Goal: Transaction & Acquisition: Obtain resource

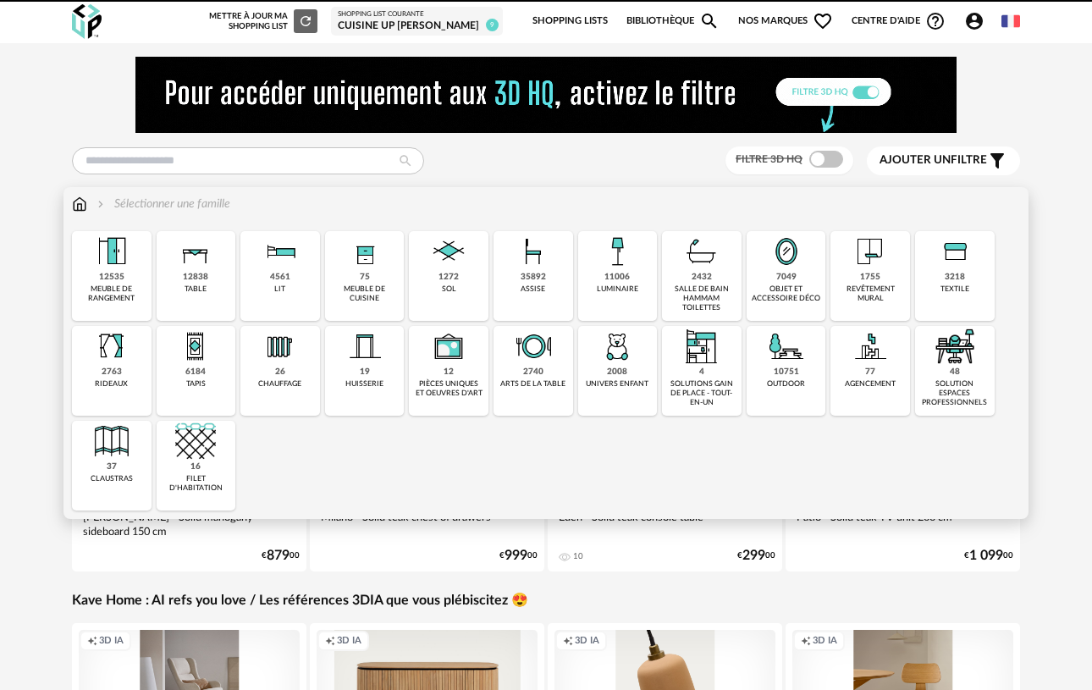
click at [356, 266] on img at bounding box center [365, 251] width 41 height 41
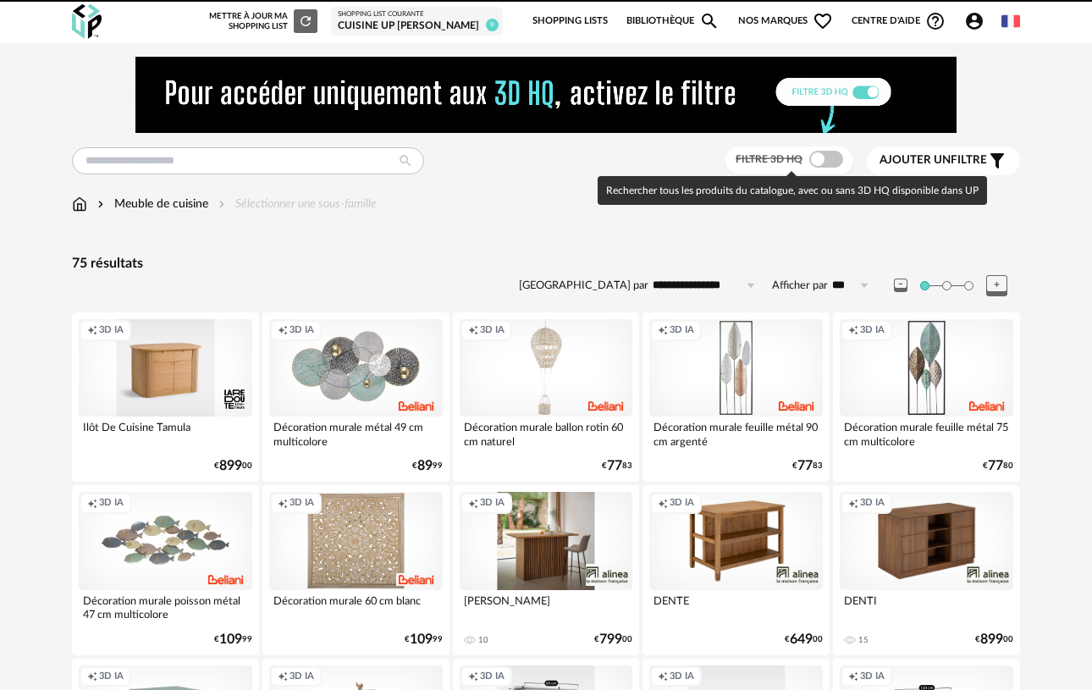
click at [820, 157] on span at bounding box center [826, 159] width 34 height 17
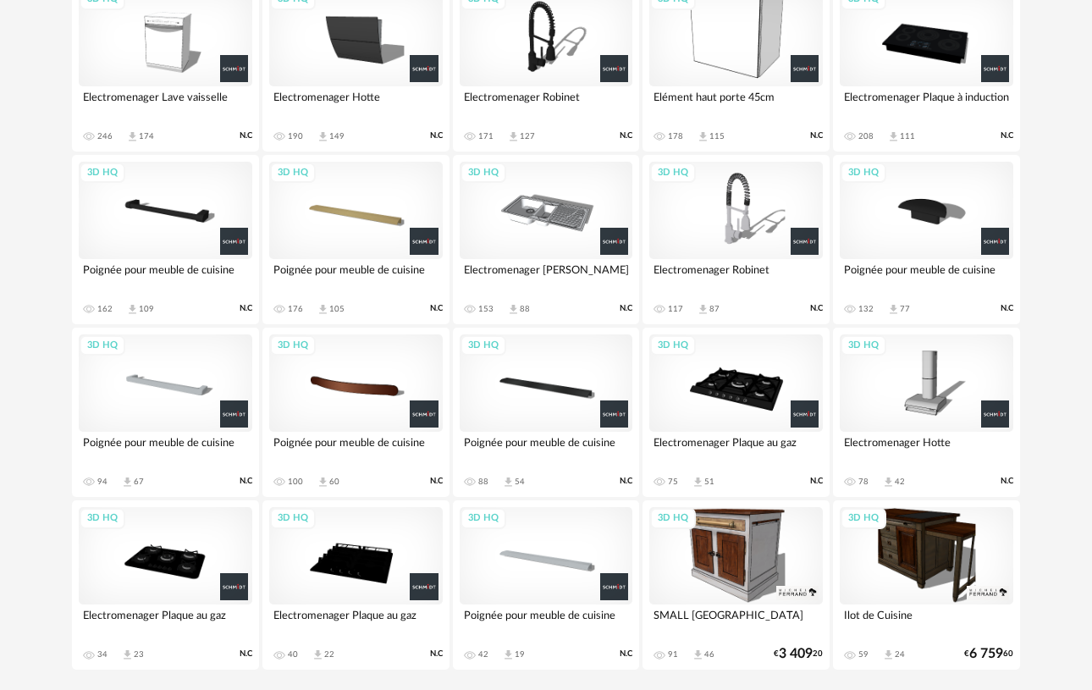
scroll to position [1371, 0]
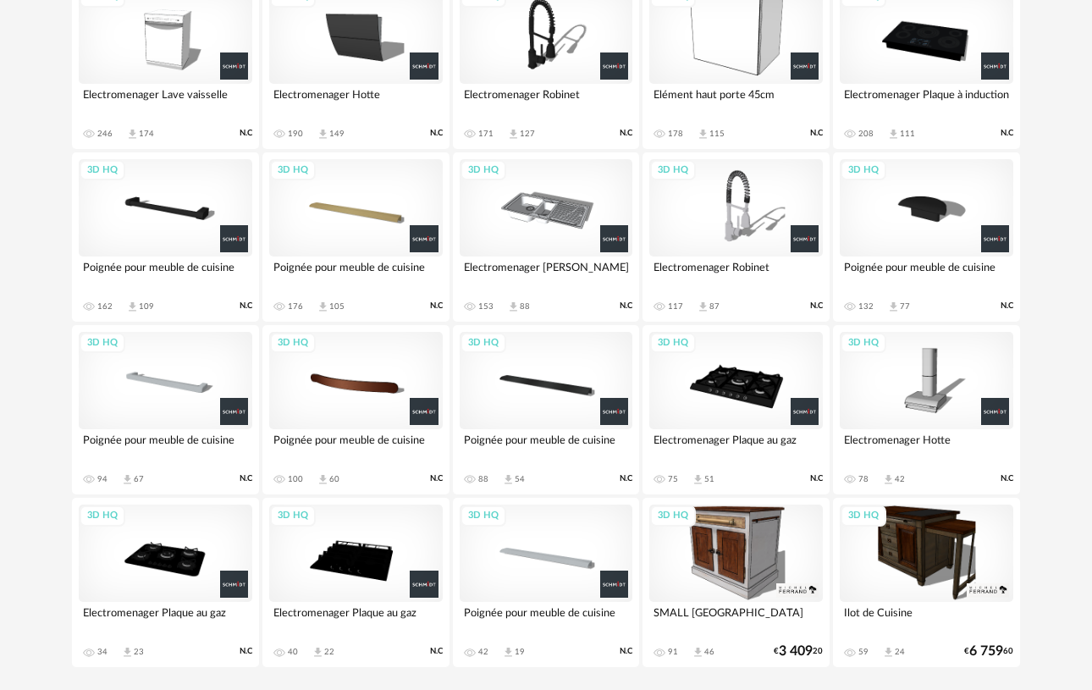
click at [184, 235] on div "3D HQ" at bounding box center [166, 207] width 174 height 97
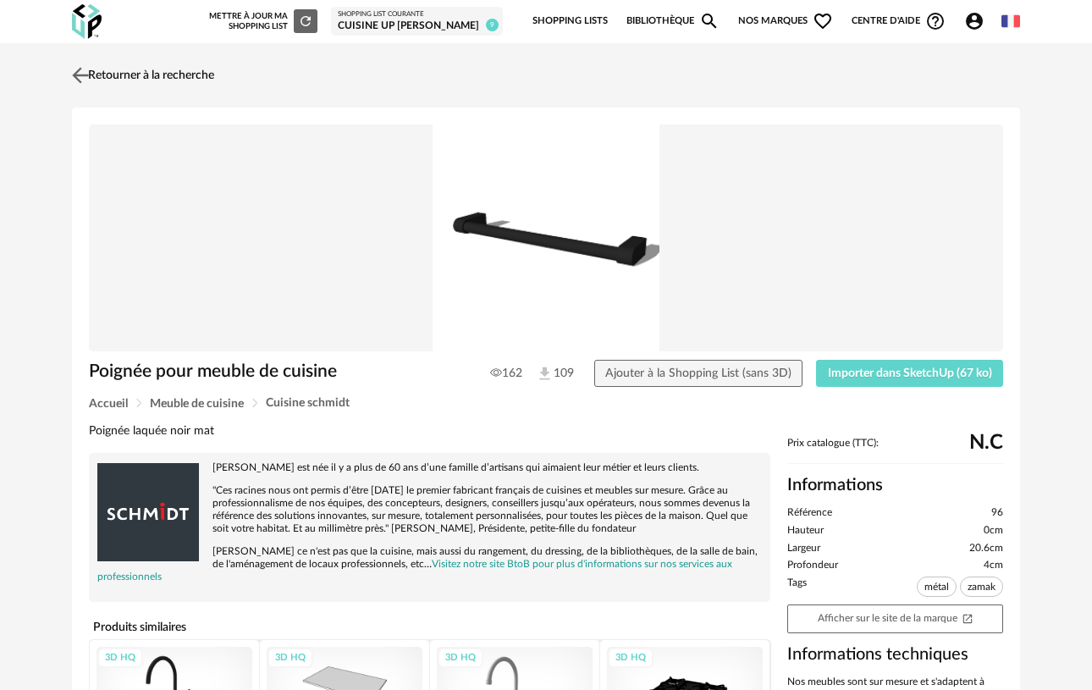
click at [84, 77] on img at bounding box center [81, 75] width 25 height 25
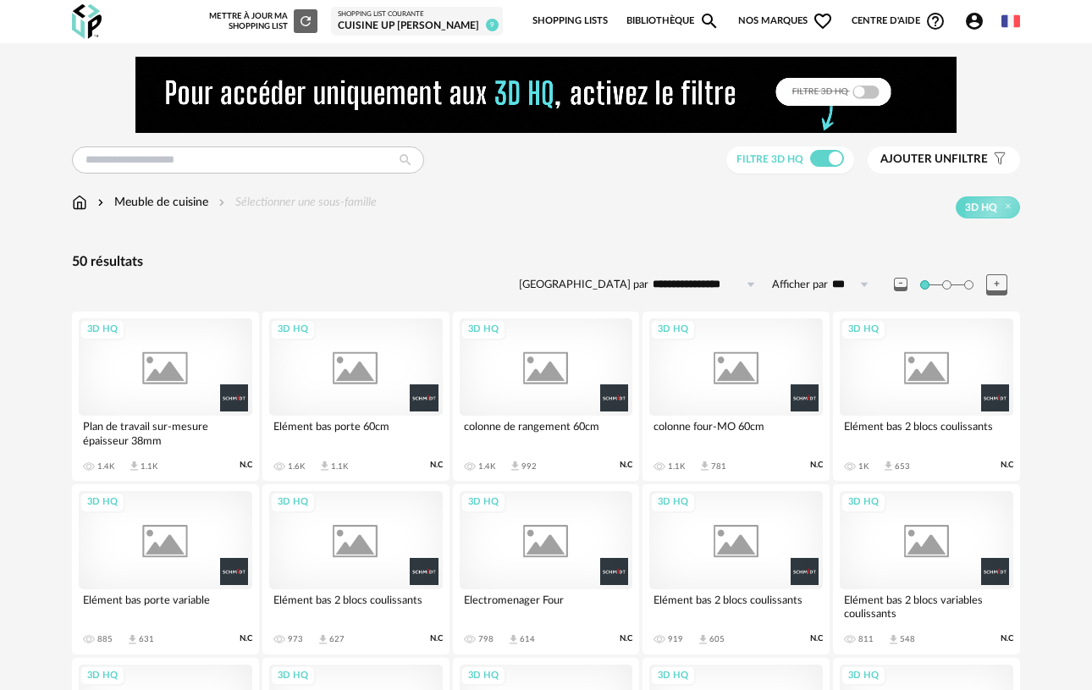
scroll to position [1367, 0]
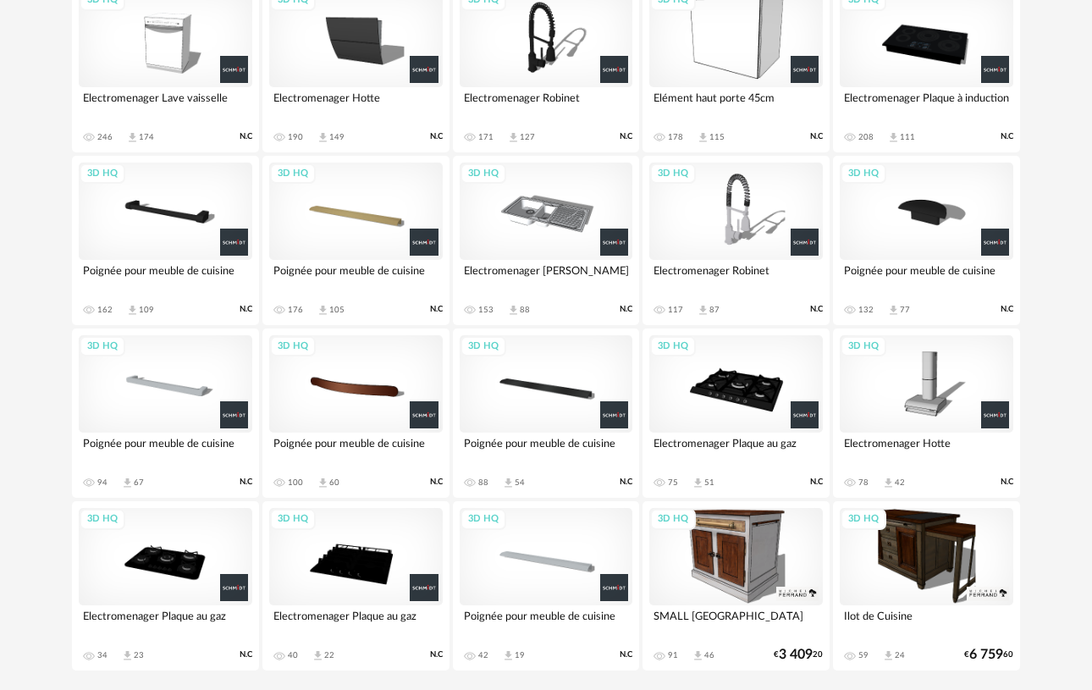
click at [541, 397] on div "3D HQ" at bounding box center [547, 383] width 174 height 97
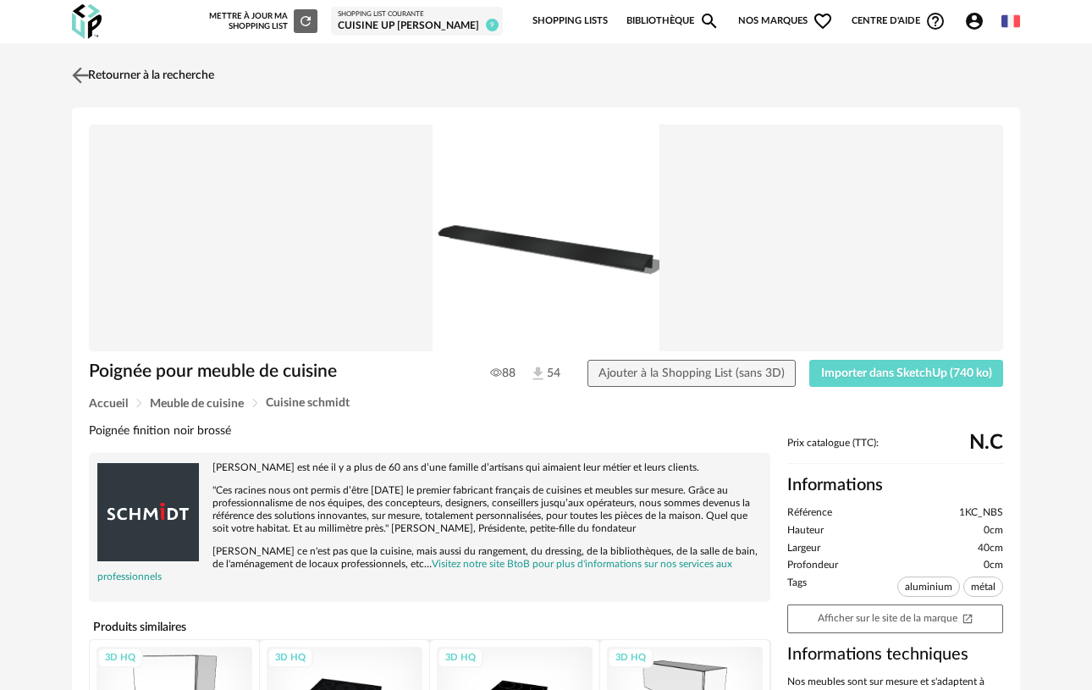
click at [90, 78] on img at bounding box center [81, 75] width 25 height 25
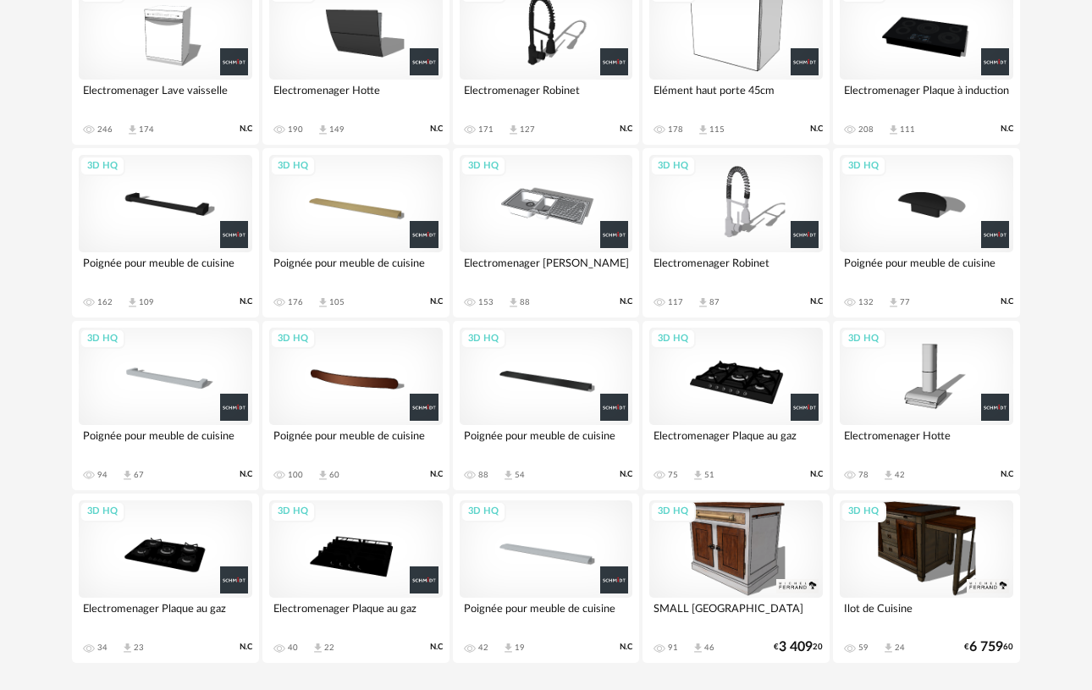
scroll to position [1353, 0]
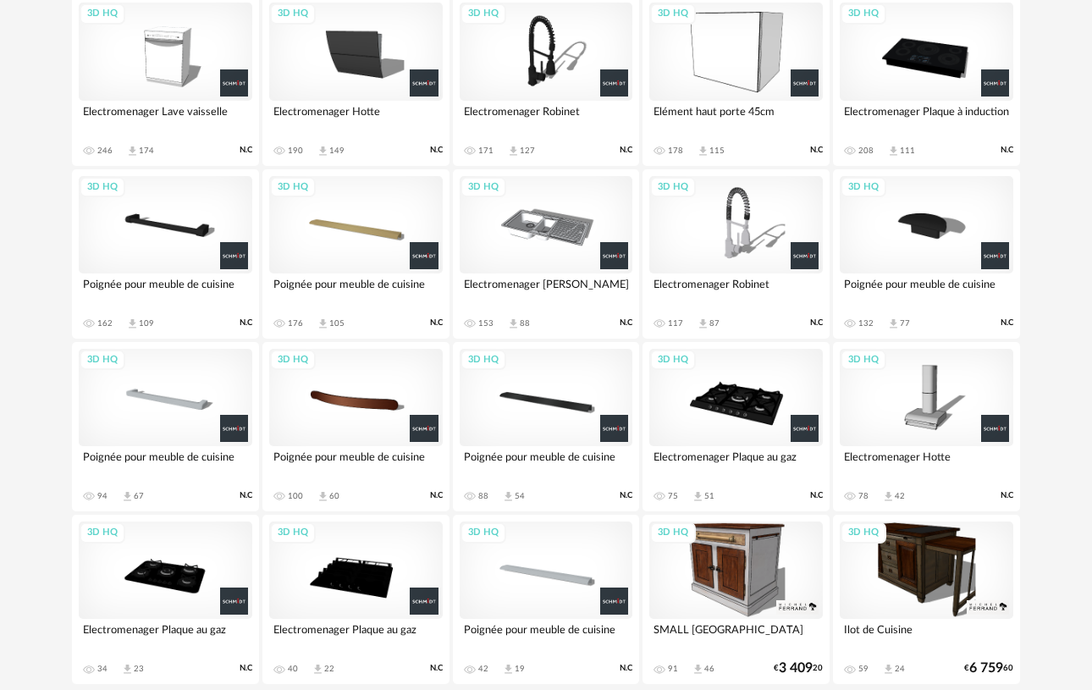
click at [135, 408] on div "3D HQ" at bounding box center [166, 397] width 174 height 97
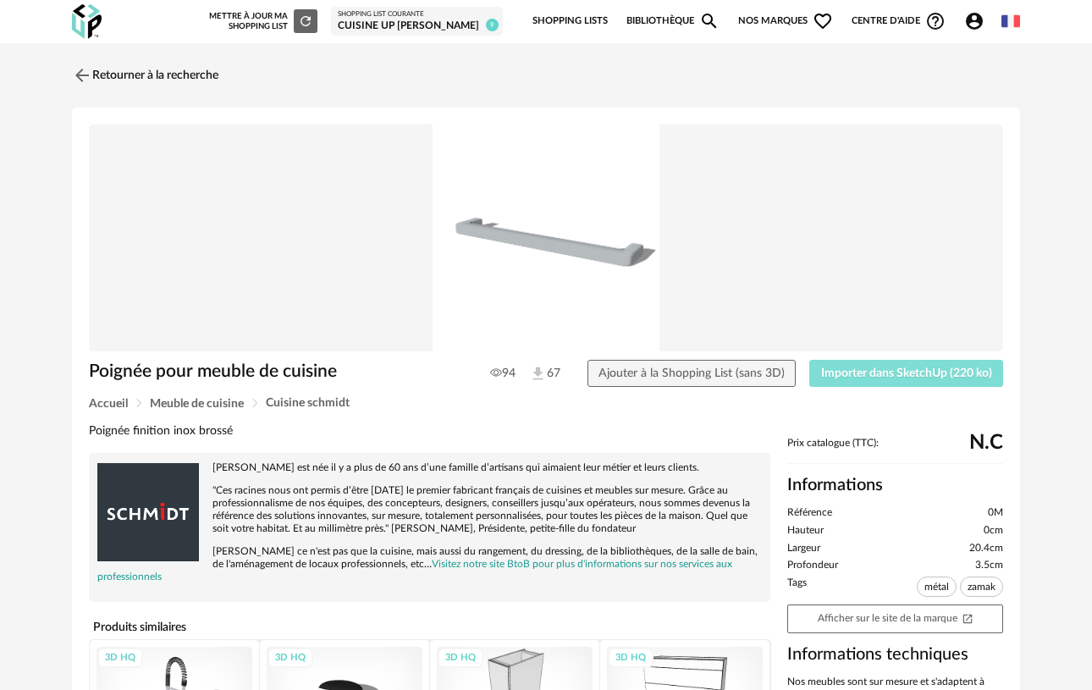
click at [924, 378] on span "Importer dans SketchUp (220 ko)" at bounding box center [906, 373] width 171 height 12
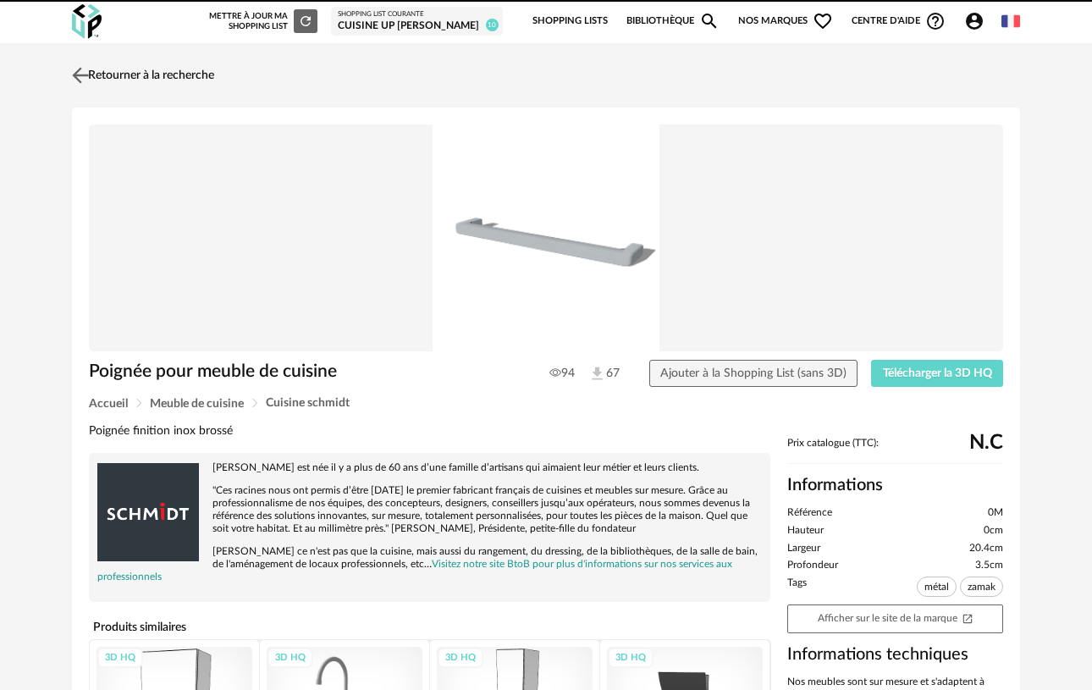
click at [86, 76] on img at bounding box center [81, 75] width 25 height 25
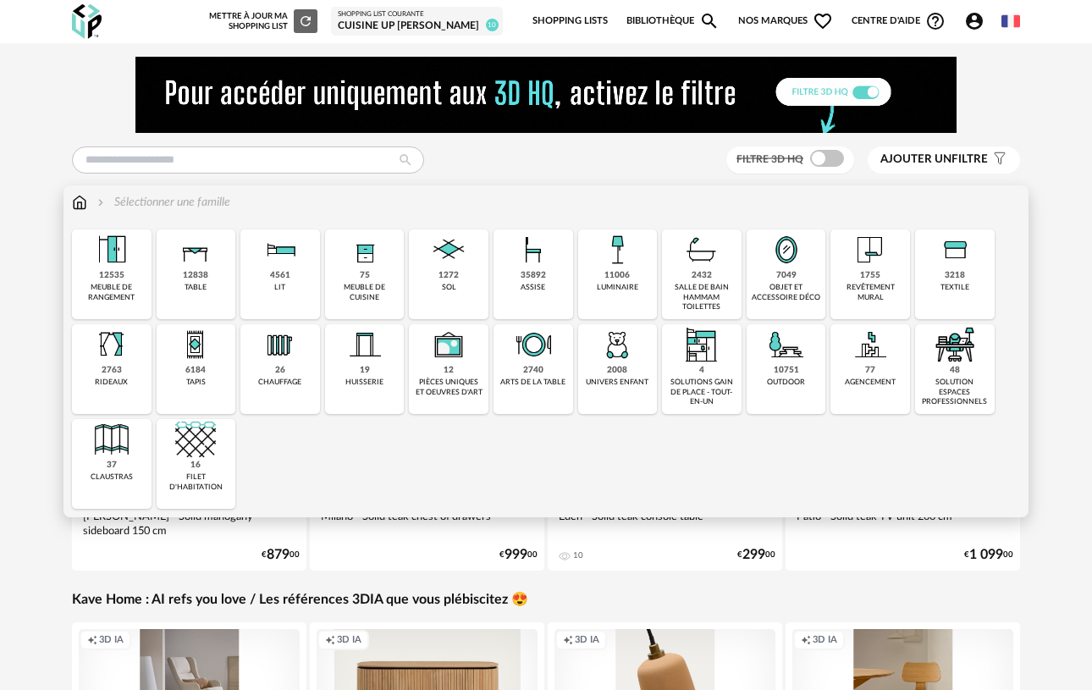
drag, startPoint x: 367, startPoint y: 278, endPoint x: 605, endPoint y: 165, distance: 262.5
click at [367, 278] on div "75" at bounding box center [365, 275] width 10 height 11
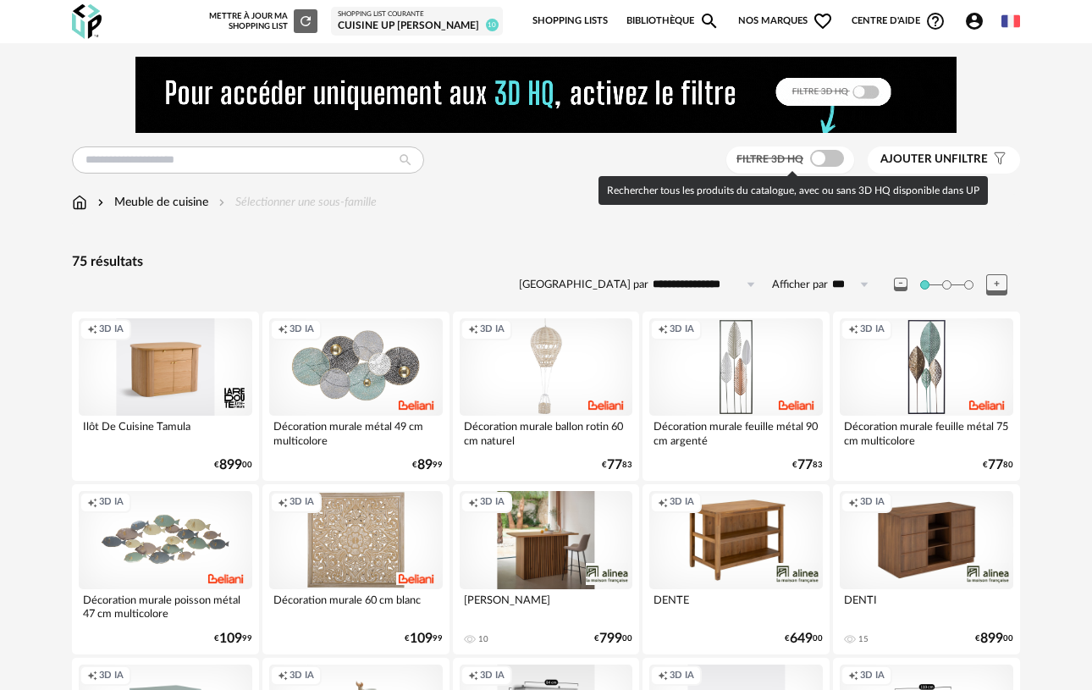
click at [824, 162] on span at bounding box center [827, 158] width 34 height 17
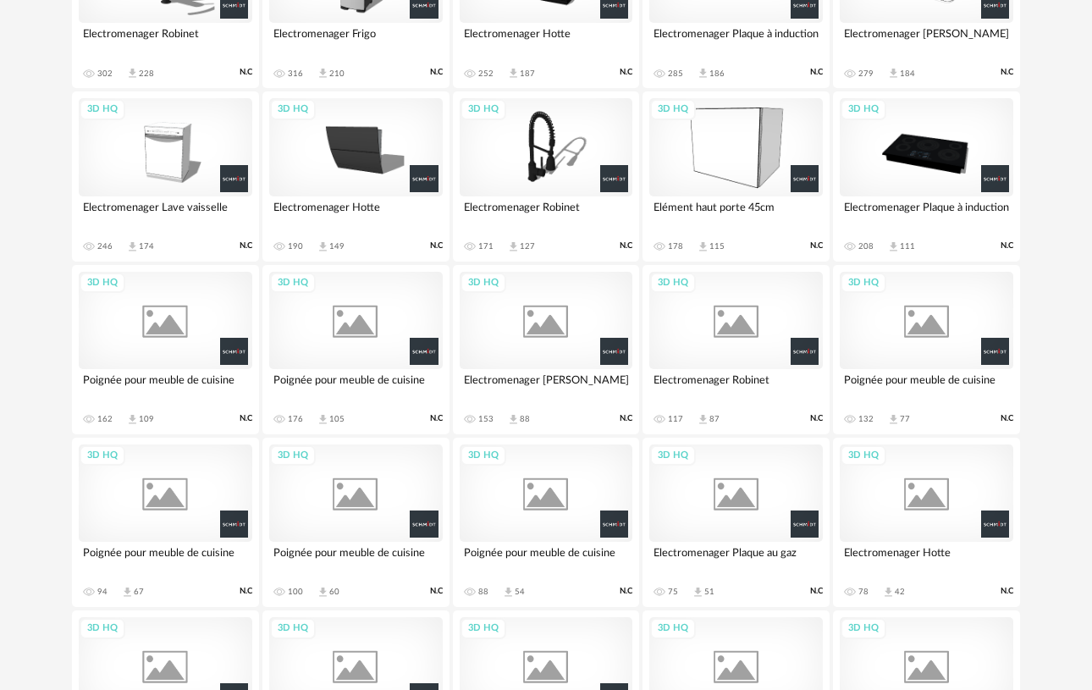
scroll to position [1417, 0]
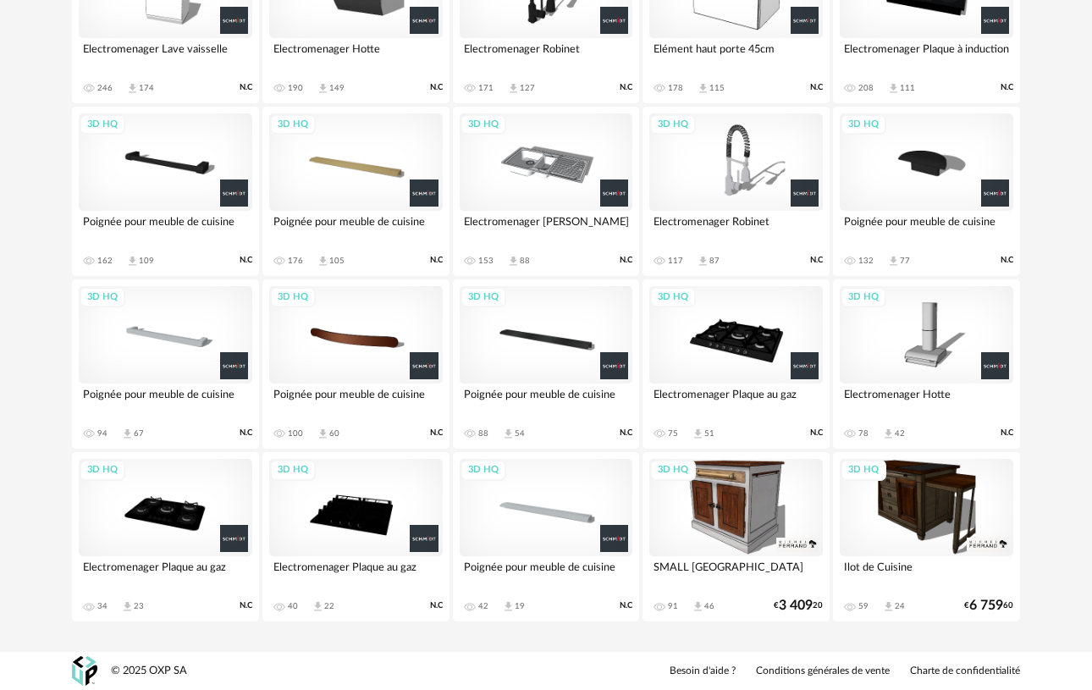
click at [554, 511] on div "3D HQ" at bounding box center [547, 507] width 174 height 97
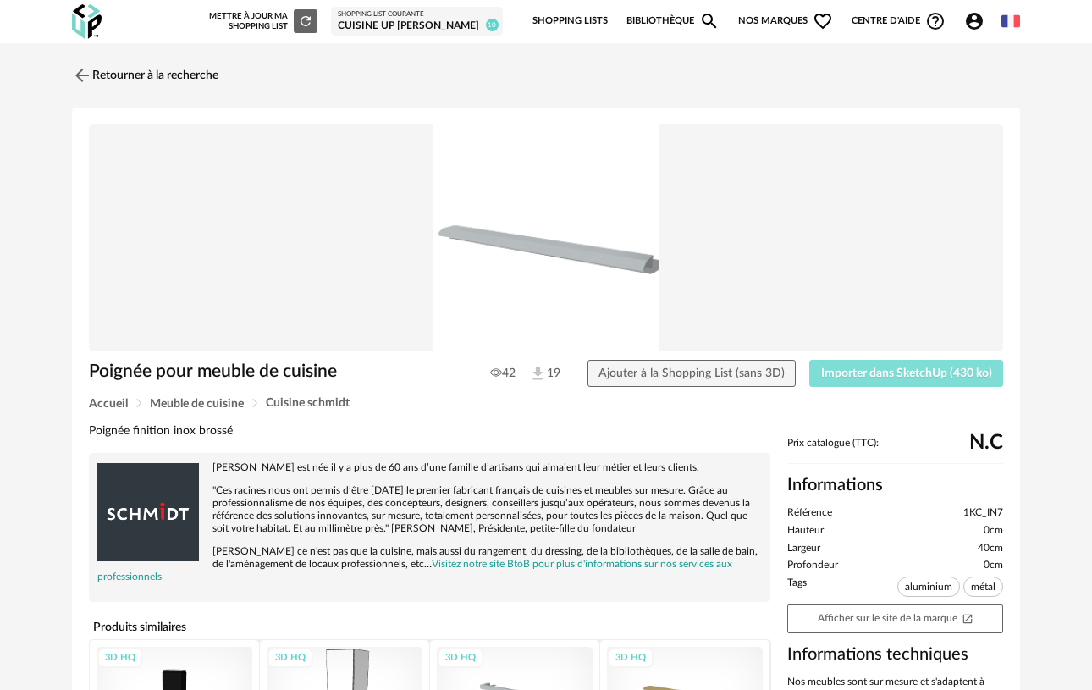
click at [892, 378] on span "Importer dans SketchUp (430 ko)" at bounding box center [906, 373] width 171 height 12
